Goal: Task Accomplishment & Management: Complete application form

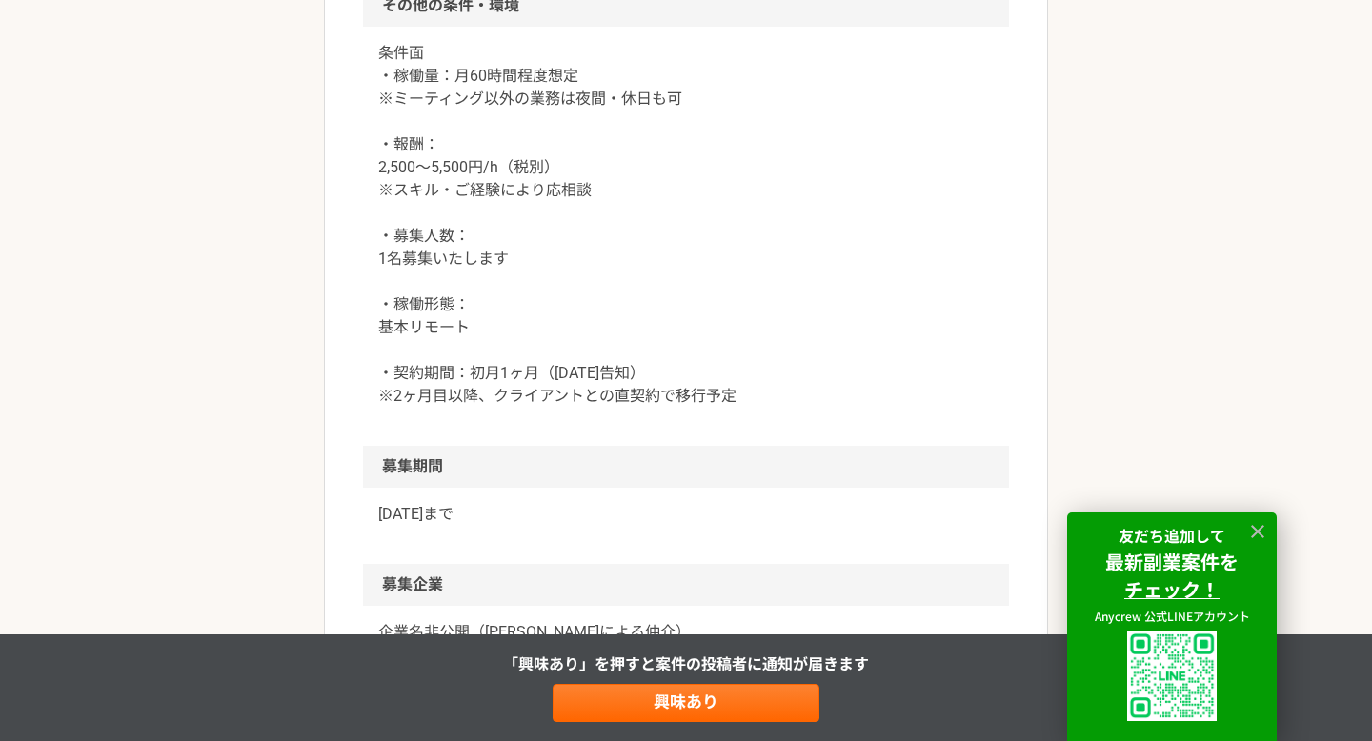
scroll to position [2111, 0]
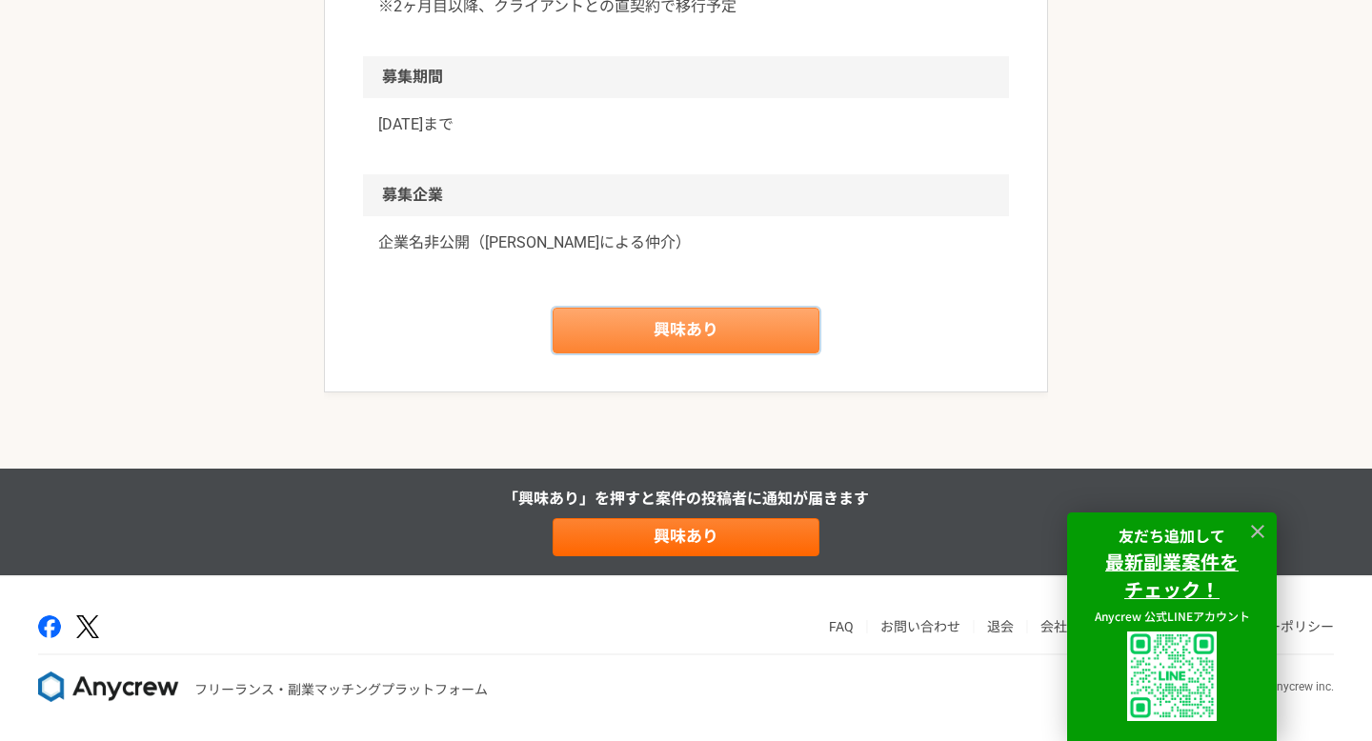
click at [756, 324] on link "興味あり" at bounding box center [686, 331] width 267 height 46
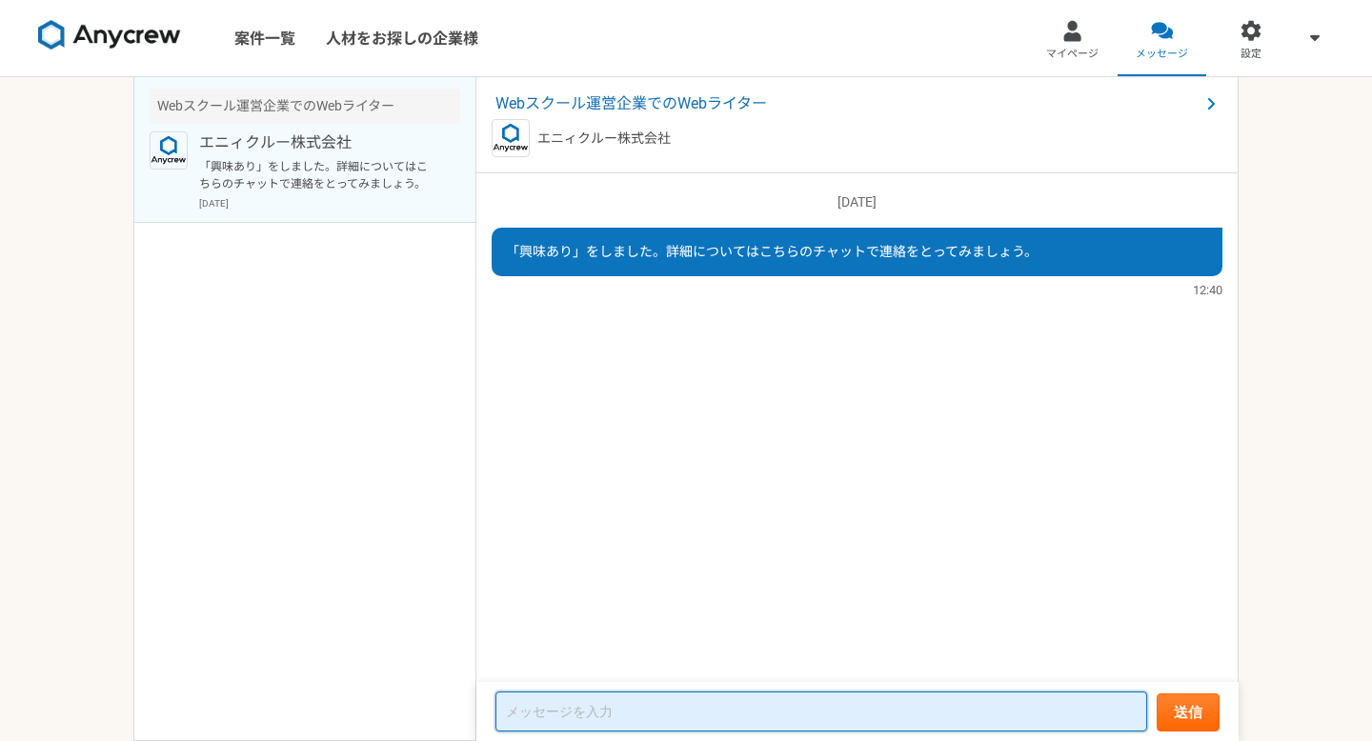
click at [639, 709] on textarea at bounding box center [821, 712] width 652 height 40
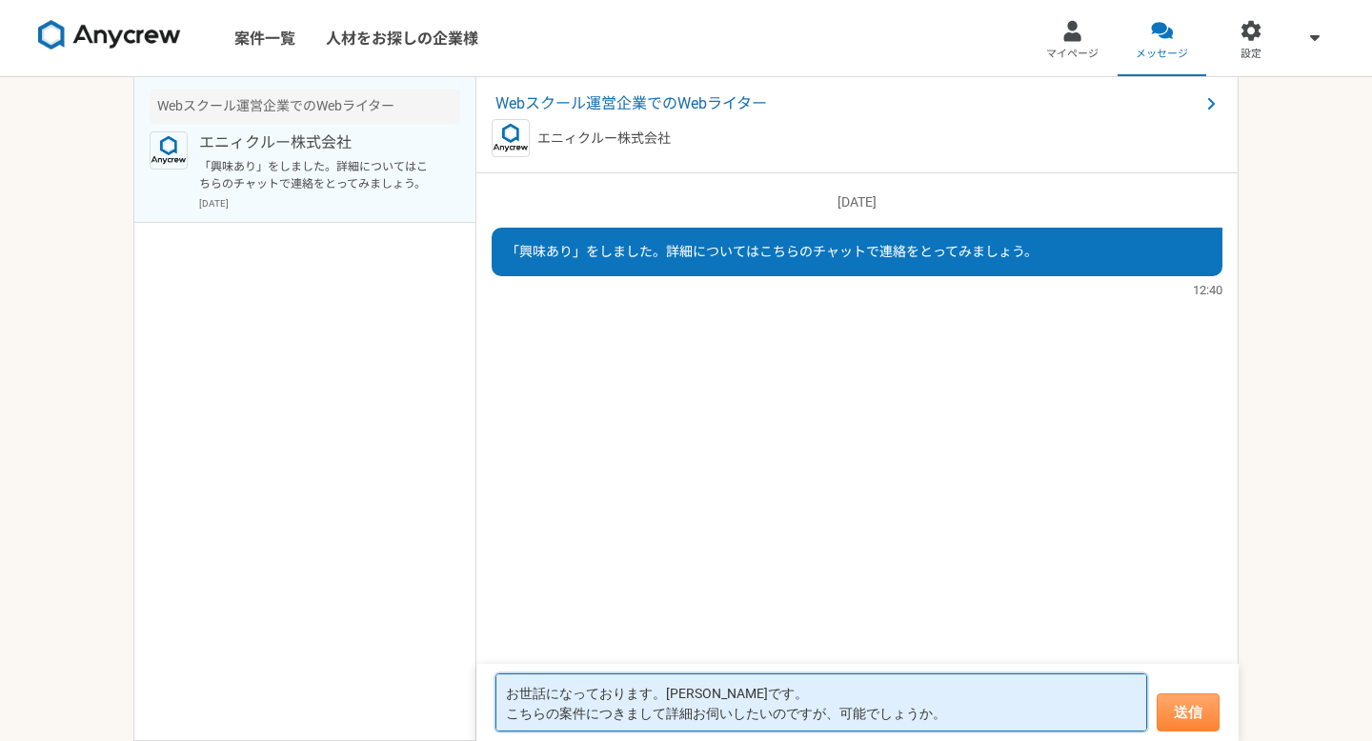
type textarea "お世話になっております。[PERSON_NAME]です。 こちらの案件につきまして詳細お伺いしたいのですが、可能でしょうか。"
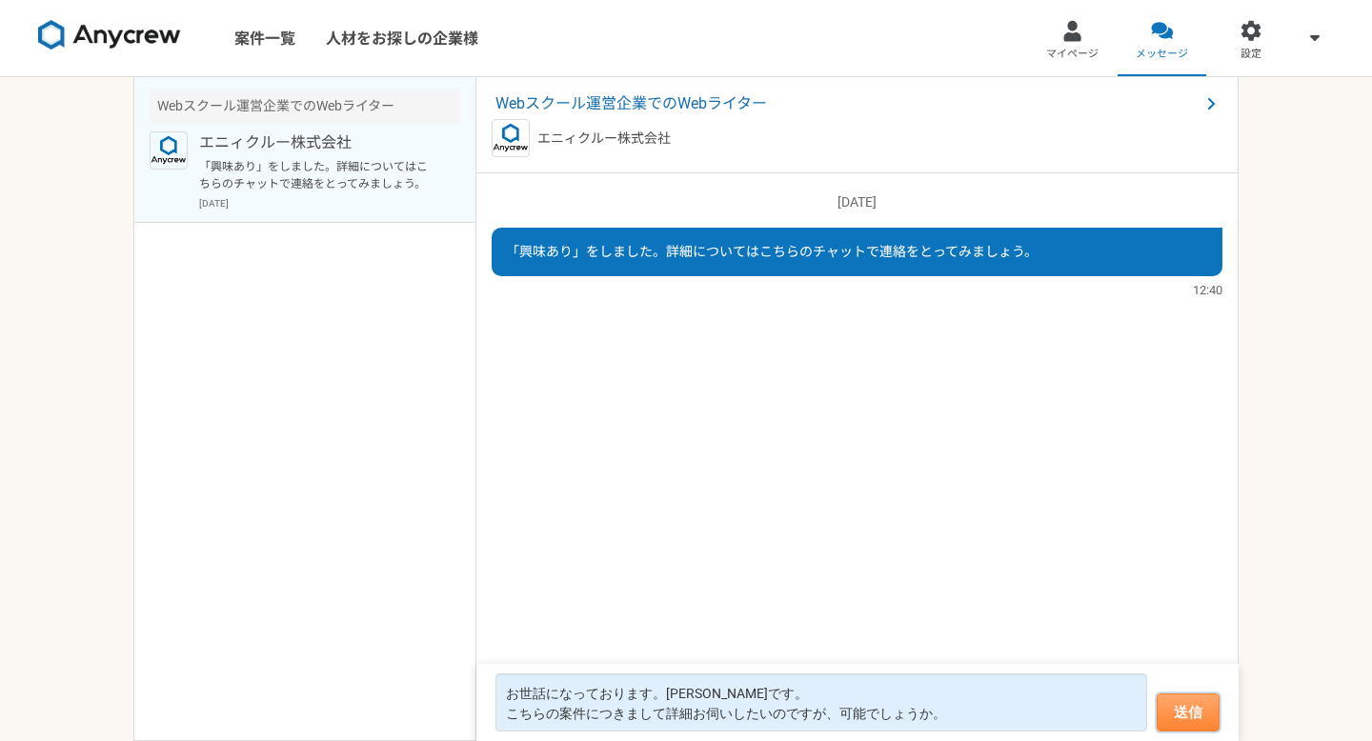
click at [1213, 706] on button "送信" at bounding box center [1188, 713] width 63 height 38
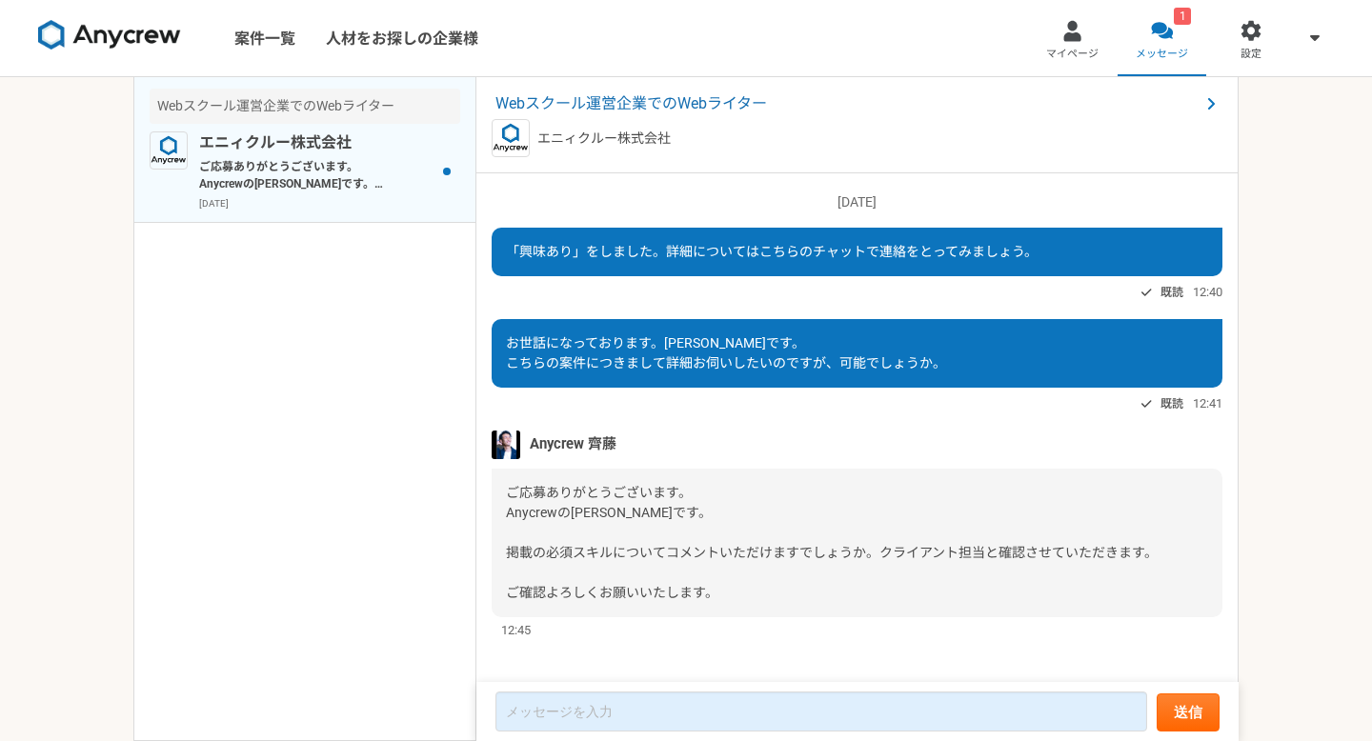
scroll to position [12, 0]
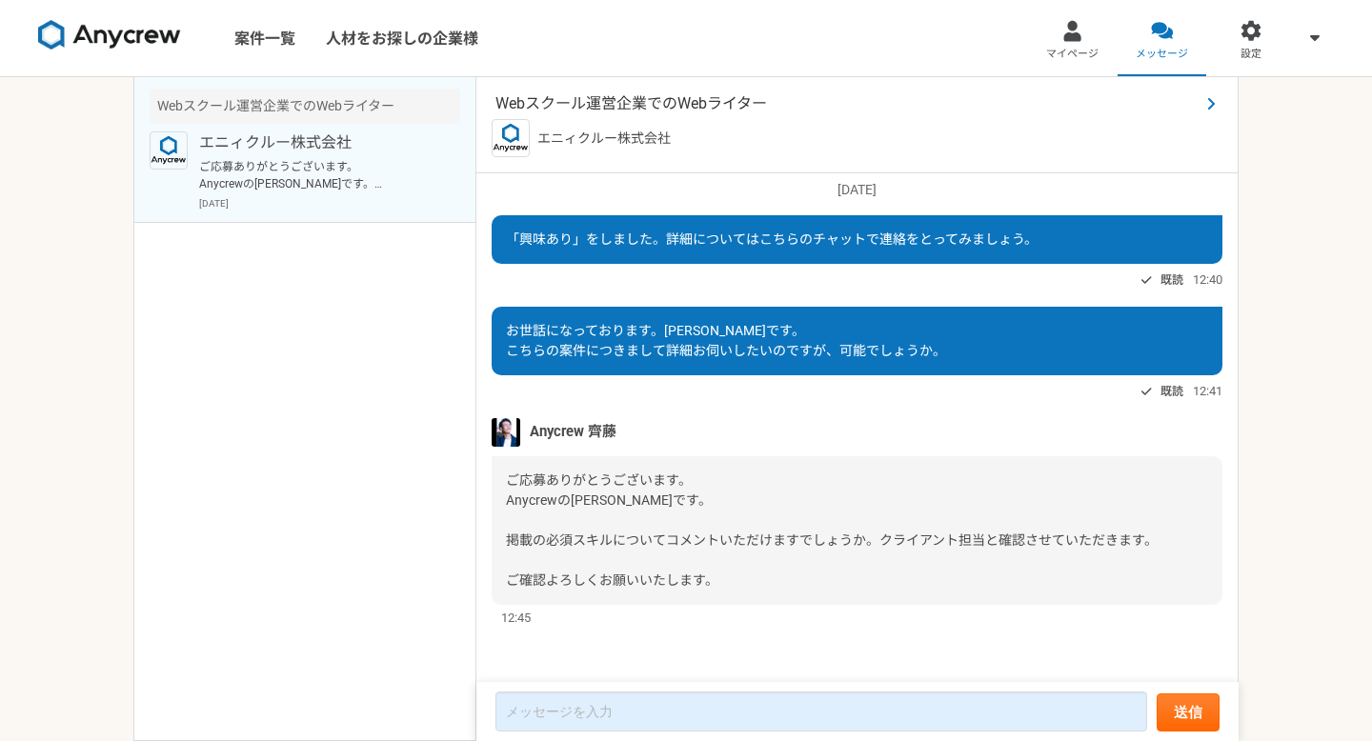
click at [676, 106] on span "Webスクール運営企業でのWebライター" at bounding box center [847, 103] width 704 height 23
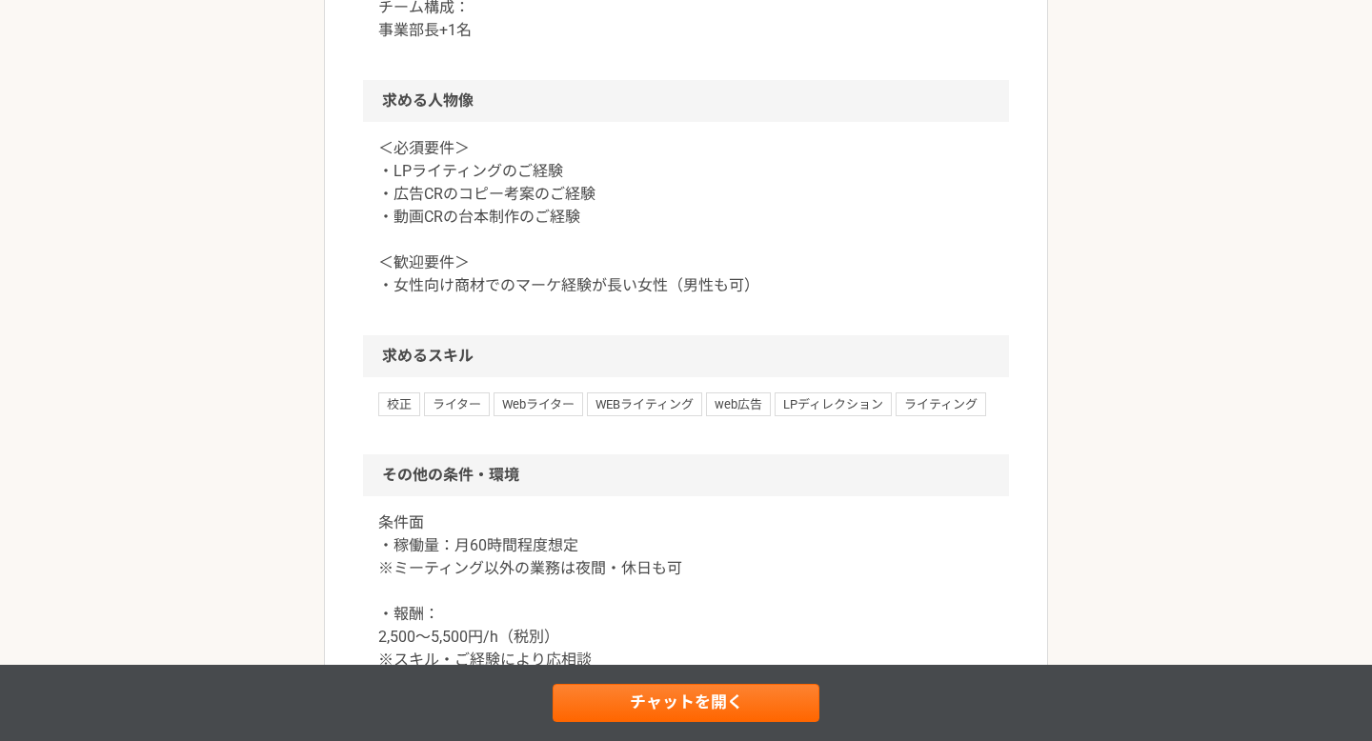
scroll to position [1136, 0]
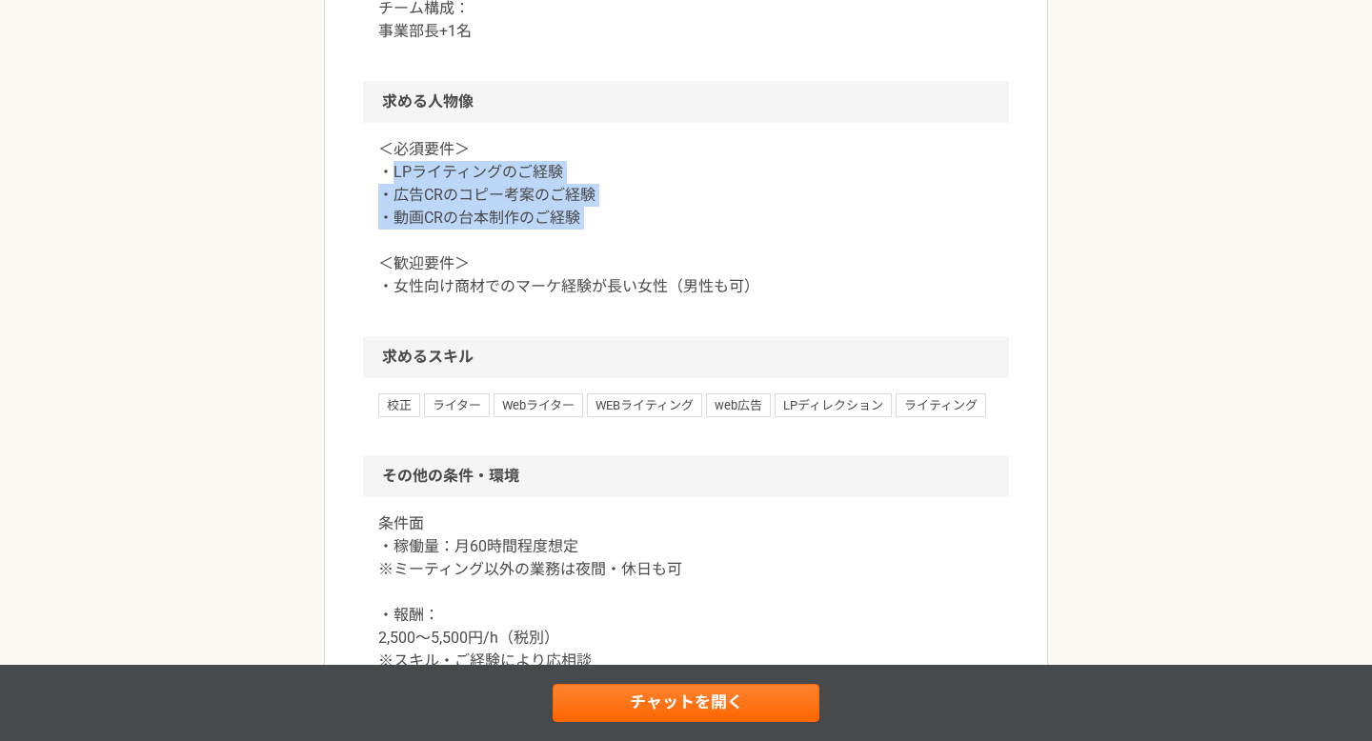
drag, startPoint x: 394, startPoint y: 283, endPoint x: 631, endPoint y: 347, distance: 245.7
click at [631, 298] on p "＜必須要件＞ ・LPライティングのご経験 ・広告CRのコピー考案のご経験 ・動画CRの台本制作のご経験 ＜歓迎要件＞ ・女性向け商材でのマーケ経験が長い女性（…" at bounding box center [686, 218] width 616 height 160
copy p "LPライティングのご経験 ・広告CRのコピー考案のご経験 ・動画CRの台本制作のご経験"
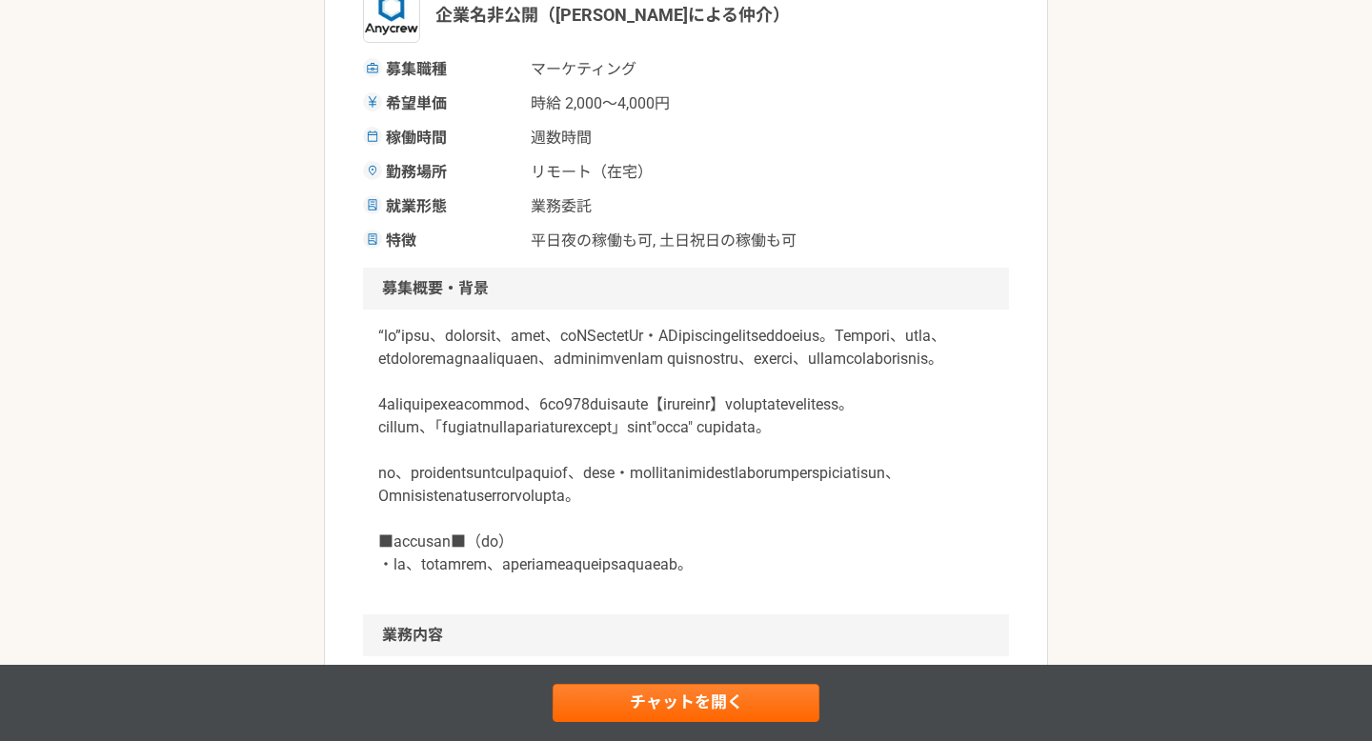
scroll to position [0, 0]
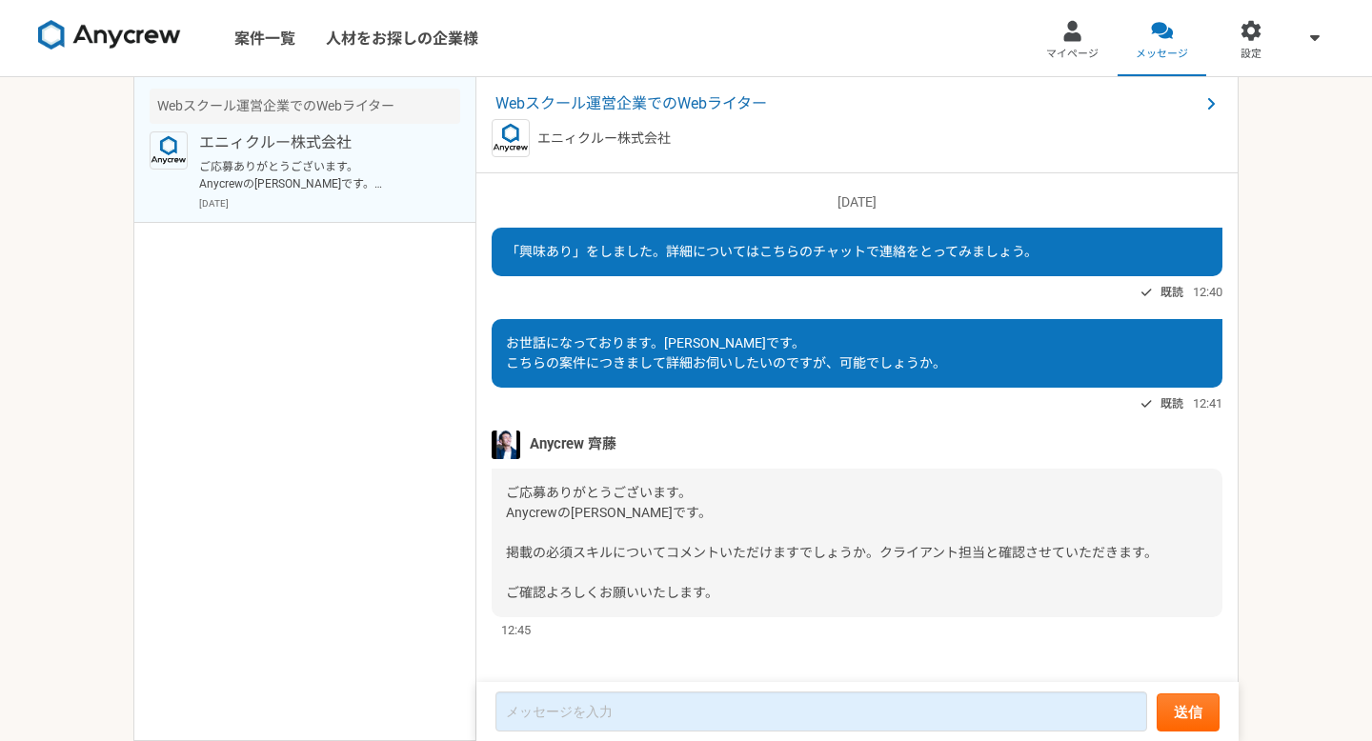
scroll to position [12, 0]
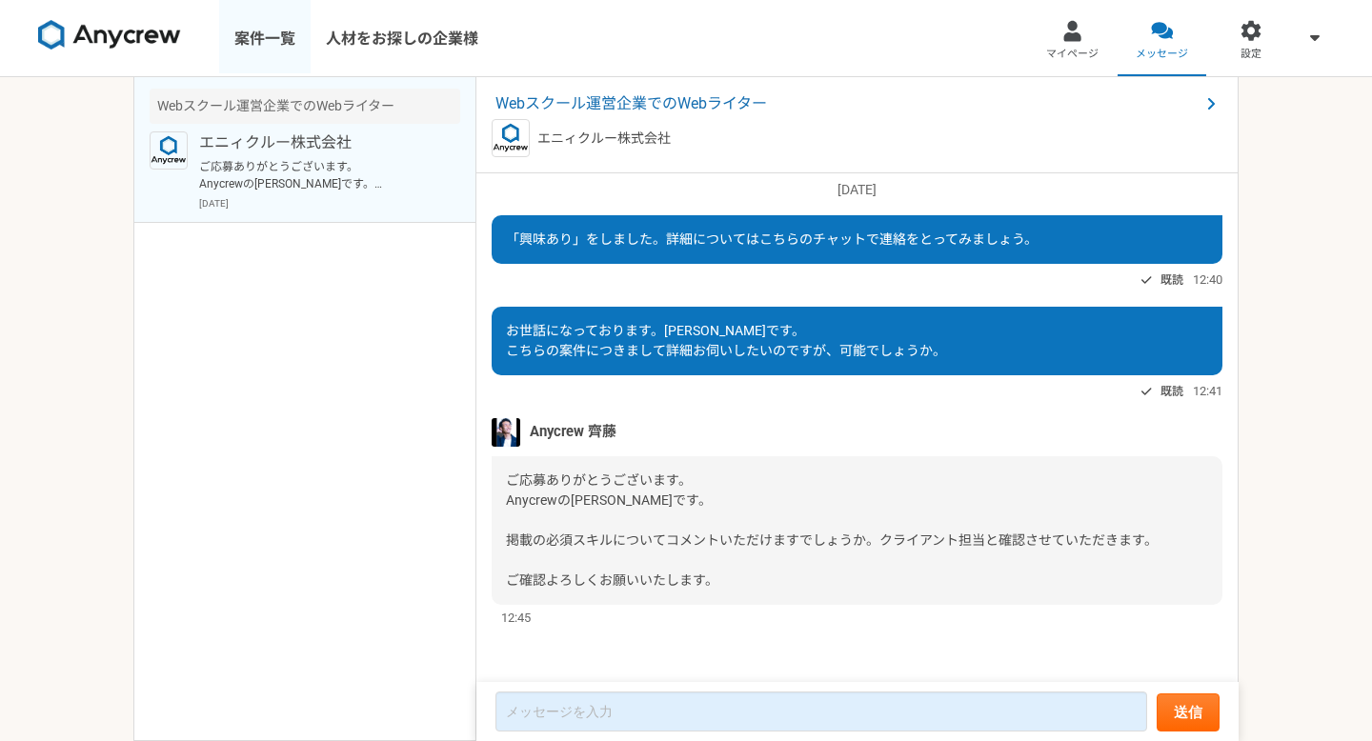
click at [253, 34] on link "案件一覧" at bounding box center [264, 38] width 91 height 76
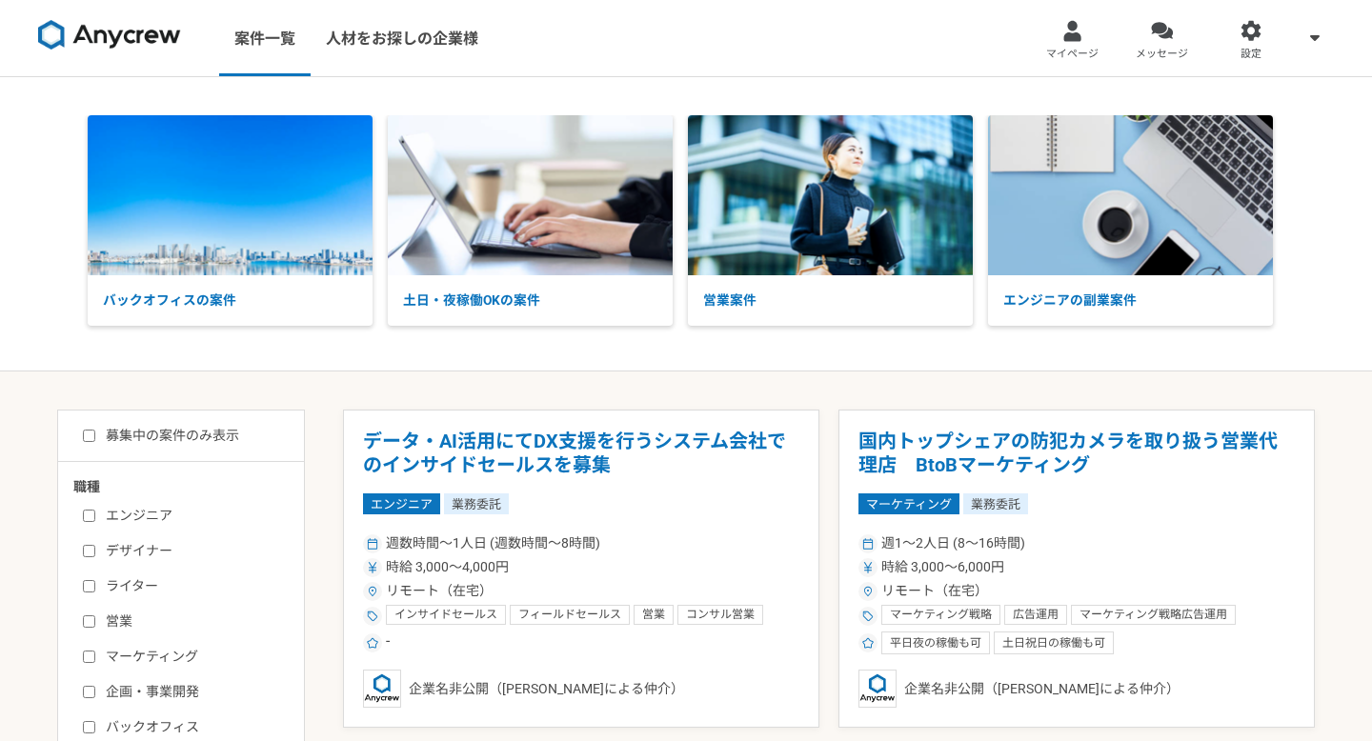
click at [91, 588] on input "ライター" at bounding box center [89, 586] width 12 height 12
checkbox input "true"
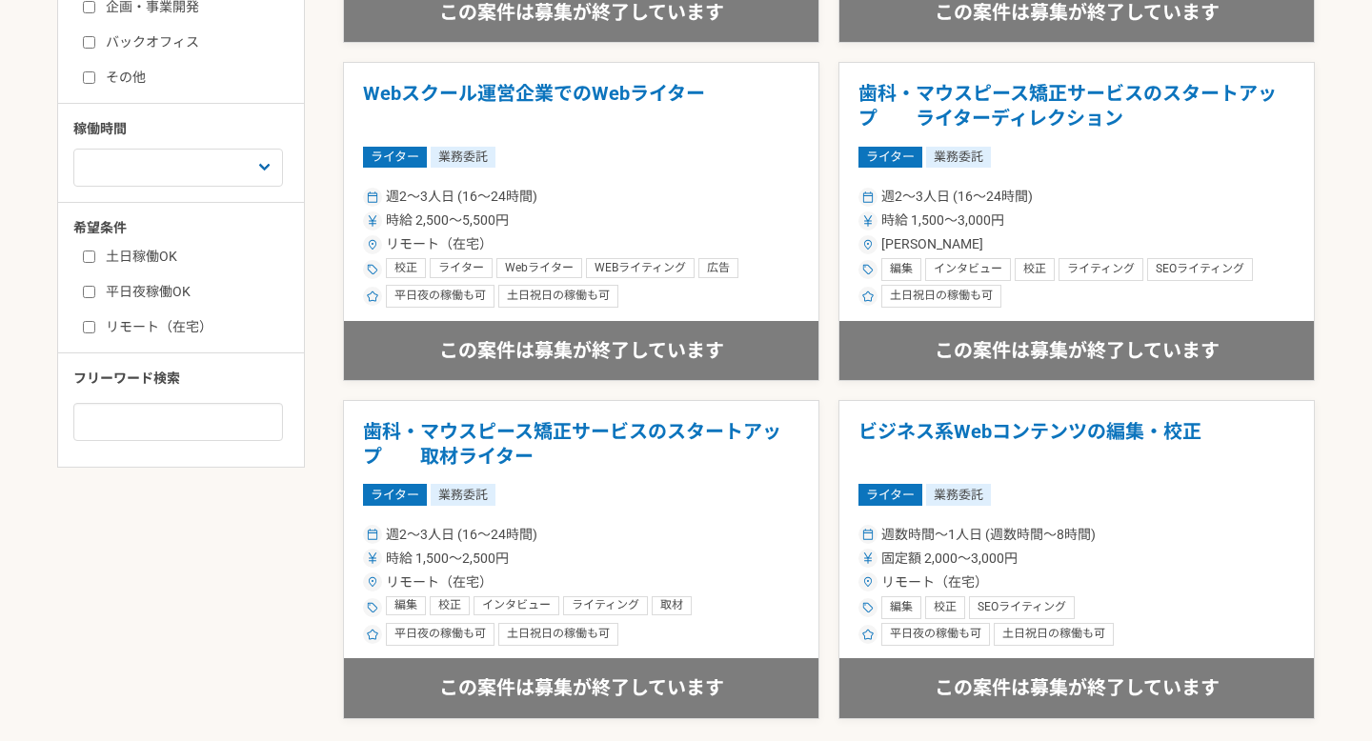
scroll to position [942, 0]
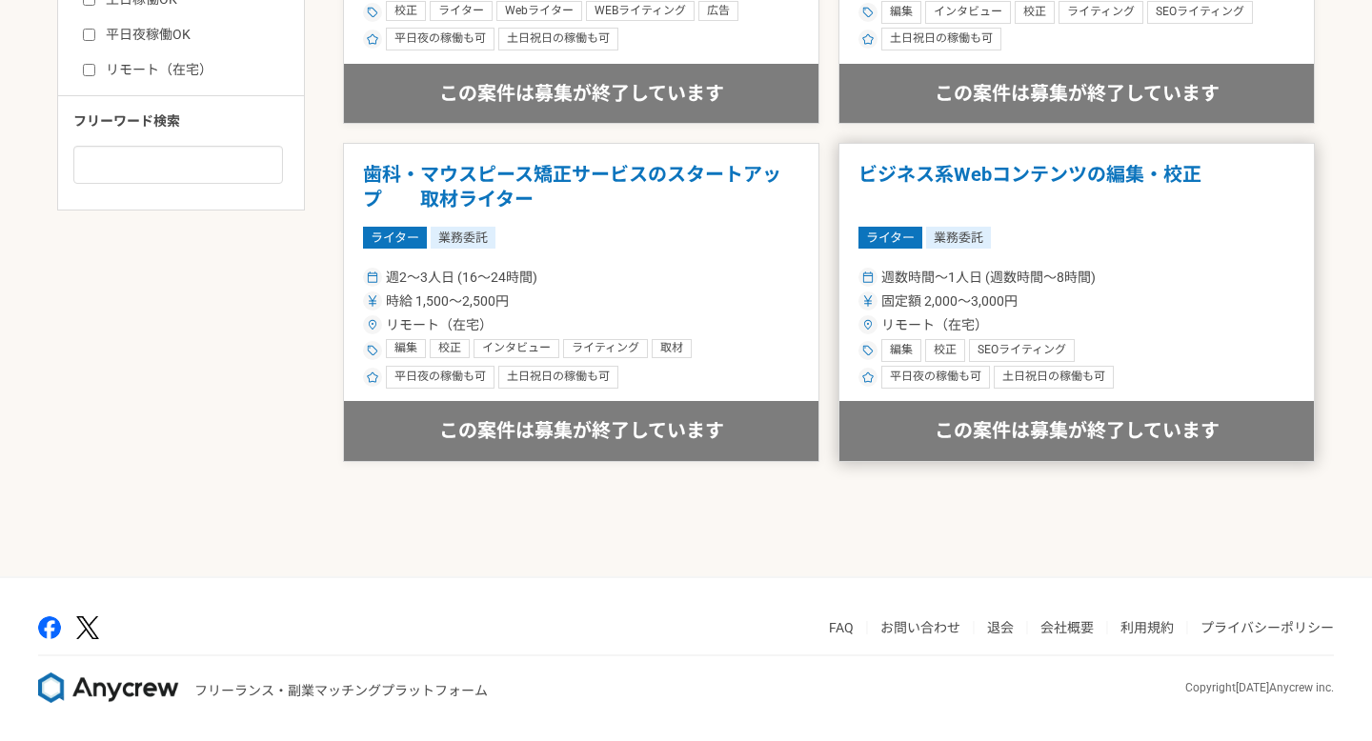
click at [1078, 313] on div "週数時間〜1人日 (週数時間〜8時間) 固定額 2,000〜3,000円 リモート（在宅） 編集 校正 SEOライティング 平日夜の稼働も可 土日祝日の稼働も可" at bounding box center [1077, 326] width 436 height 125
